Goal: Communication & Community: Answer question/provide support

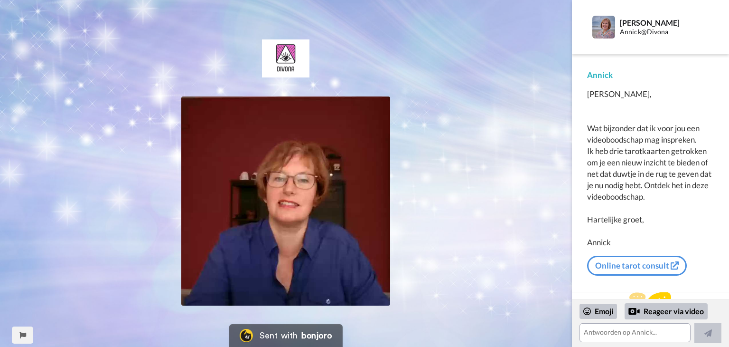
scroll to position [16, 0]
click at [284, 276] on img at bounding box center [285, 200] width 209 height 209
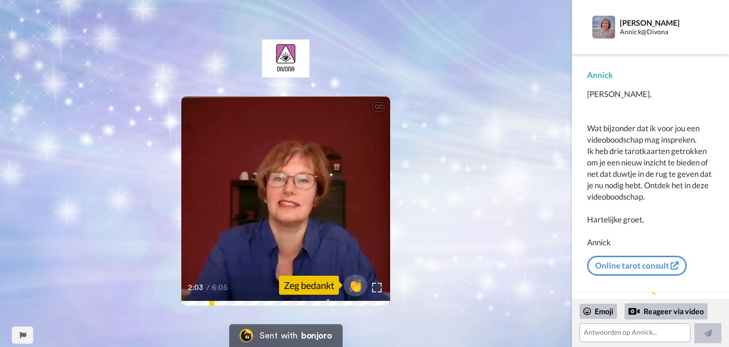
click at [224, 162] on video at bounding box center [285, 200] width 209 height 209
click at [218, 226] on video at bounding box center [285, 200] width 209 height 209
click at [604, 329] on textarea at bounding box center [635, 332] width 111 height 19
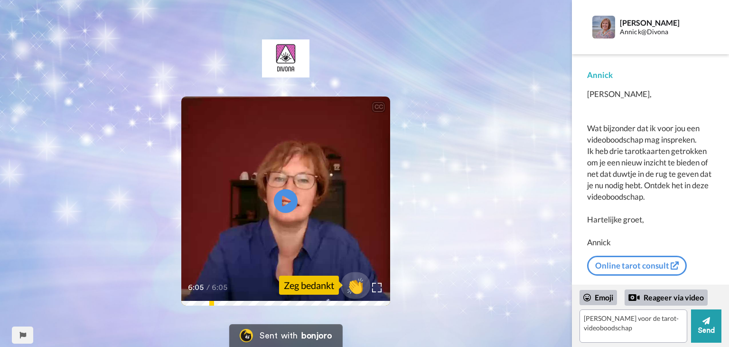
click at [354, 284] on span "👏" at bounding box center [356, 284] width 30 height 19
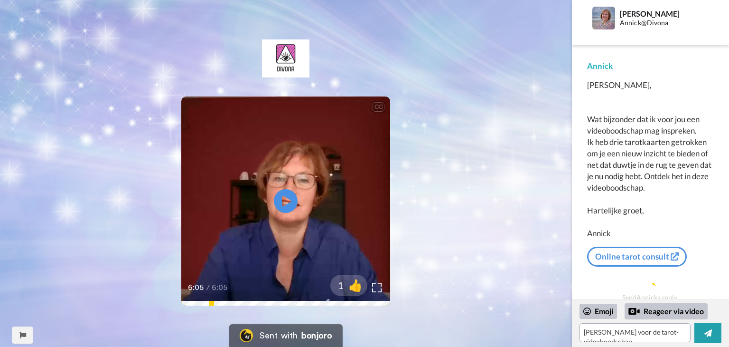
scroll to position [11, 0]
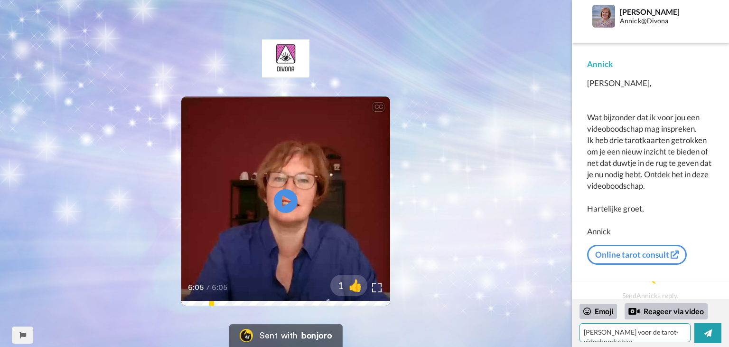
click at [650, 339] on textarea "[PERSON_NAME] voor de tarot-videoboodschap👏" at bounding box center [635, 332] width 111 height 19
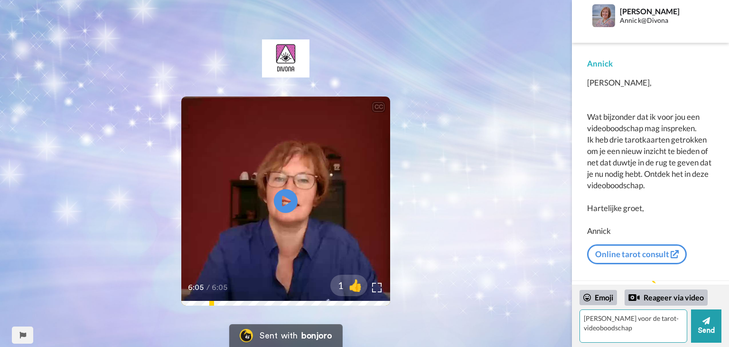
click at [632, 326] on textarea "[PERSON_NAME] voor de tarot-videoboodschap👏" at bounding box center [634, 325] width 108 height 33
type textarea "[PERSON_NAME] voor de tarot-videoboodschap!👏"
click at [706, 328] on button "Send" at bounding box center [706, 325] width 30 height 33
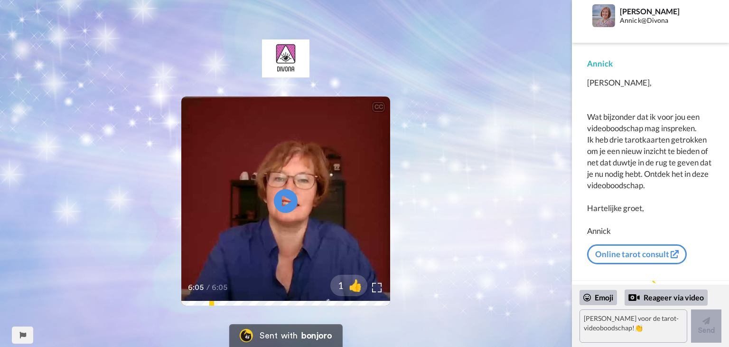
scroll to position [68, 0]
